Goal: Information Seeking & Learning: Find specific fact

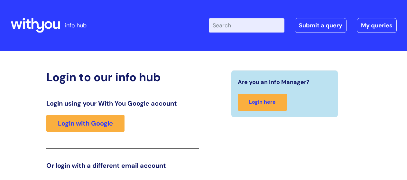
scroll to position [14, 0]
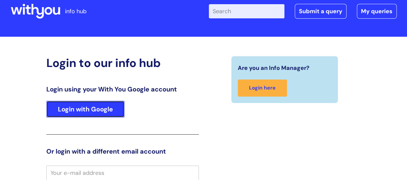
click at [88, 111] on link "Login with Google" at bounding box center [85, 109] width 78 height 17
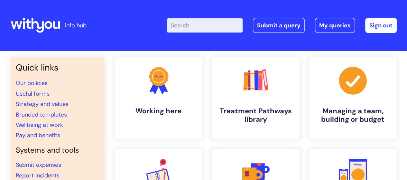
click at [211, 29] on input "Enter your search term here..." at bounding box center [205, 25] width 76 height 14
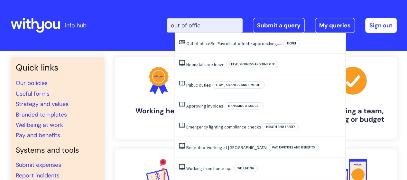
type input "out of office"
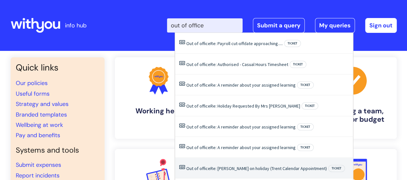
click at [245, 169] on link "Out of office Re: Christine Mccauley on holiday (Trent Calendar Appointment)" at bounding box center [256, 168] width 141 height 6
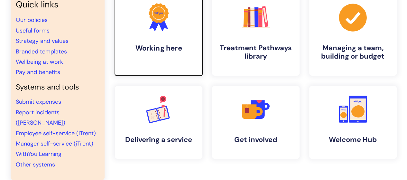
scroll to position [44, 0]
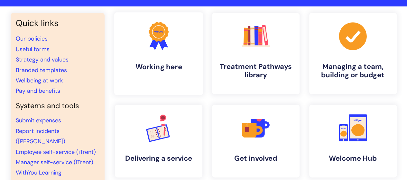
click at [154, 47] on icon at bounding box center [154, 43] width 11 height 14
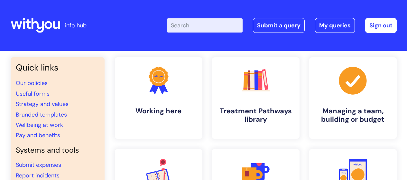
scroll to position [44, 0]
